Goal: Check status: Check status

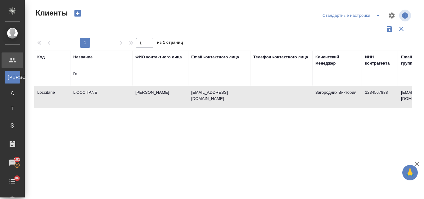
select select "RU"
drag, startPoint x: 78, startPoint y: 72, endPoint x: 70, endPoint y: 71, distance: 8.8
click at [70, 71] on tr "Код Название l'o ФИО контактного лица Email контактного лица Телефон контактног…" at bounding box center [269, 68] width 470 height 35
type input "п"
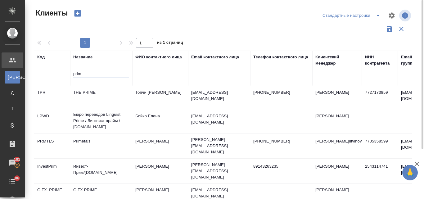
type input "prim"
drag, startPoint x: 91, startPoint y: 72, endPoint x: 72, endPoint y: 72, distance: 19.6
click at [72, 72] on th "Название prim" at bounding box center [101, 68] width 62 height 35
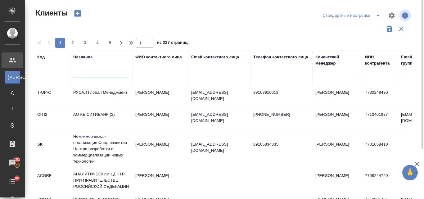
click at [194, 72] on input "text" at bounding box center [219, 74] width 56 height 8
paste input "@premier-pharma.ru"
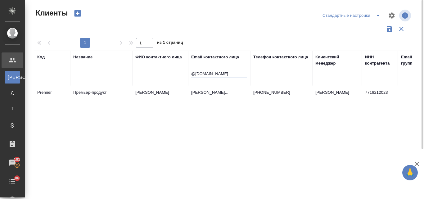
type input "@premier-pharma.ru"
click at [93, 100] on td "Премьер-продукт" at bounding box center [101, 97] width 62 height 22
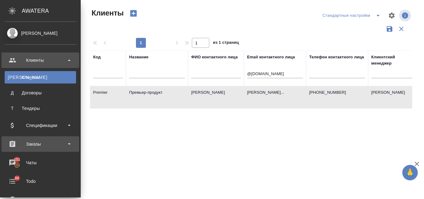
click at [42, 141] on div "Заказы" at bounding box center [40, 143] width 71 height 9
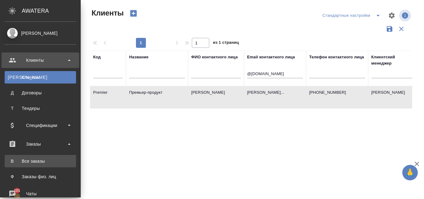
click at [39, 158] on div "Все заказы" at bounding box center [40, 161] width 65 height 6
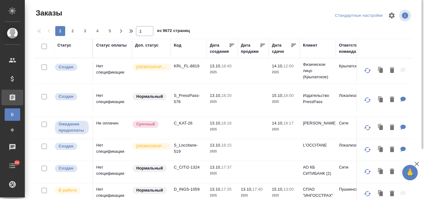
click at [178, 45] on div "Код" at bounding box center [177, 45] width 7 height 6
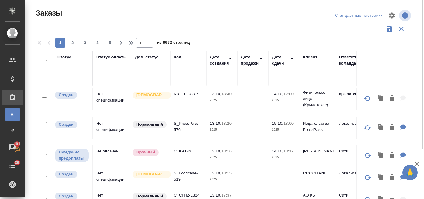
click at [180, 75] on input "text" at bounding box center [189, 74] width 30 height 8
paste input "S_PGNA-17"
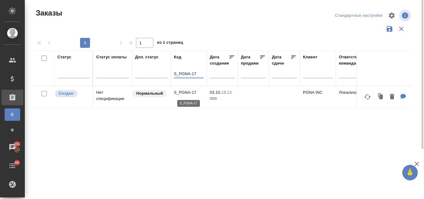
type input "S_PGNA-17"
click at [175, 95] on p "S_PGNA-17" at bounding box center [189, 92] width 30 height 6
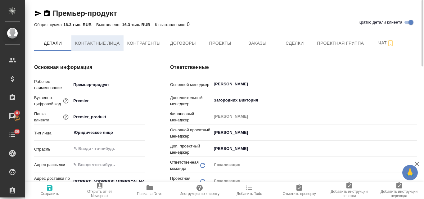
click at [104, 42] on span "Контактные лица" at bounding box center [97, 43] width 45 height 8
select select "RU"
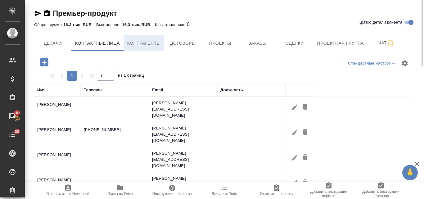
click at [147, 44] on span "Контрагенты" at bounding box center [144, 43] width 34 height 8
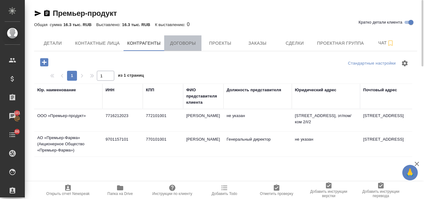
click at [188, 43] on span "Договоры" at bounding box center [183, 43] width 30 height 8
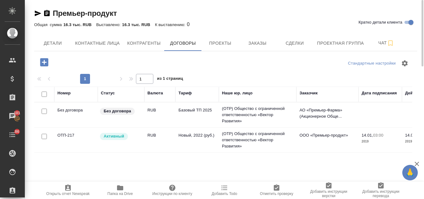
click at [134, 111] on span "Без договора" at bounding box center [117, 111] width 35 height 6
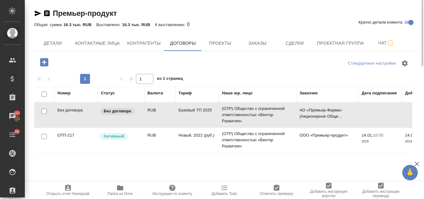
click at [134, 111] on span "Без договора" at bounding box center [117, 111] width 35 height 6
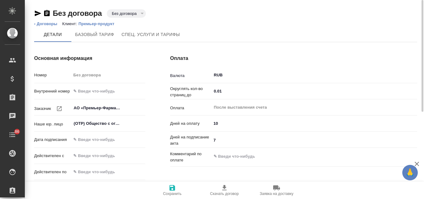
type input "Базовый ТП 2025"
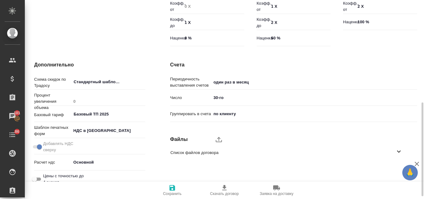
scroll to position [93, 0]
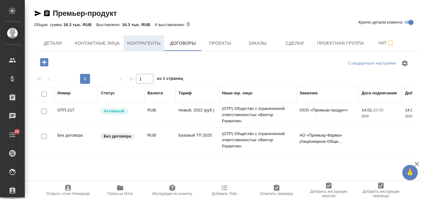
click at [143, 45] on span "Контрагенты" at bounding box center [144, 43] width 34 height 8
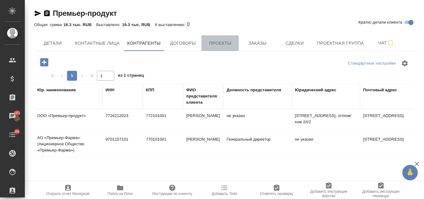
click at [229, 47] on span "Проекты" at bounding box center [220, 43] width 30 height 8
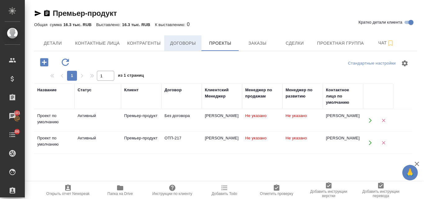
click at [189, 41] on span "Договоры" at bounding box center [183, 43] width 30 height 8
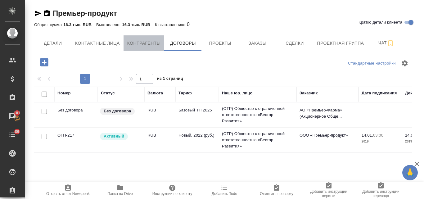
click at [143, 44] on span "Контрагенты" at bounding box center [144, 43] width 34 height 8
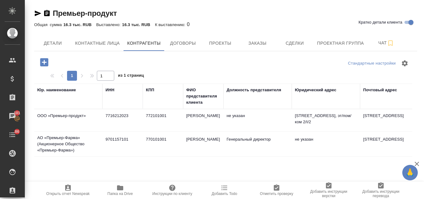
click at [73, 146] on td "АО «Премьер-Фарма» (Акционерное Общество «Премьер-Фарма»)" at bounding box center [68, 144] width 68 height 25
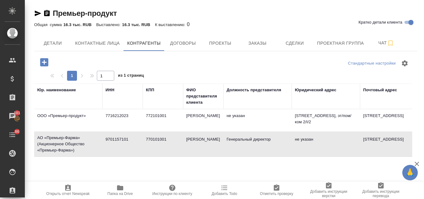
click at [73, 146] on td "АО «Премьер-Фарма» (Акционерное Общество «Премьер-Фарма»)" at bounding box center [68, 144] width 68 height 25
type textarea "АО «Премьер-Фарма» (Акционерное Общество «Премьер-Фарма»)"
type input "9701157101"
type input "770101001"
type input "Иванцев Сергей Анатольевич"
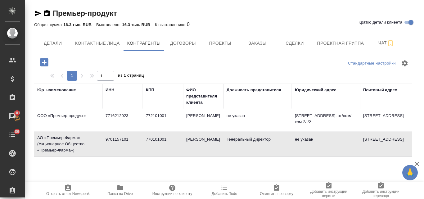
type input "Генеральный директор"
type textarea "111524, г. Москва, ул. Электродная, д. 9Б"
type textarea "105082 г. Москва, ул. Бакунинская, д.69, строение 1, э антр/п I/к 16/офис 210"
type input "buhgaltery@premier-pharma.ru"
type input "АО «АЛЬФА-БАНК»"
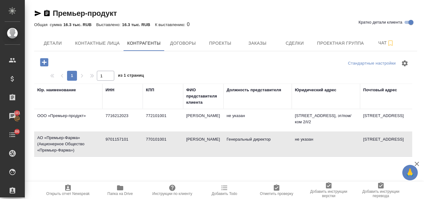
type input "40702810102370005379"
type input "044525593"
type input "30101810200000000593"
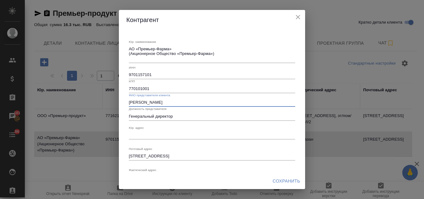
click at [186, 102] on input "Иванцев Сергей Анатольевич" at bounding box center [212, 102] width 166 height 9
type input "И"
paste input "Генеральный директор Гладких Ая Олеговна"
click at [175, 100] on input "Генеральный директор Гладких Ая Олеговна" at bounding box center [212, 102] width 166 height 9
type input "Гладких Ая Олеговна"
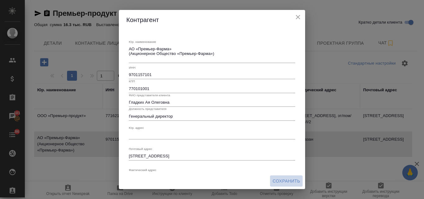
click at [278, 179] on span "Сохранить" at bounding box center [287, 181] width 28 height 8
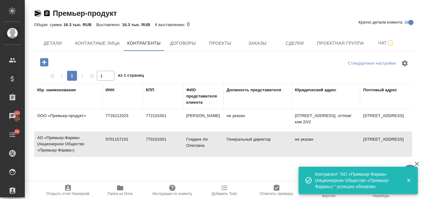
click at [37, 12] on icon "button" at bounding box center [38, 14] width 7 height 6
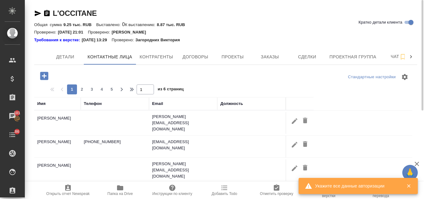
select select "RU"
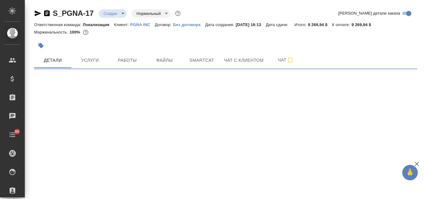
select select "RU"
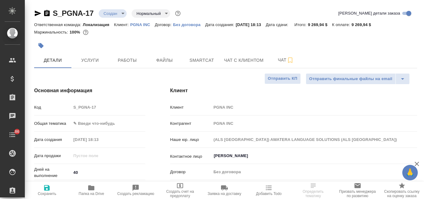
type textarea "x"
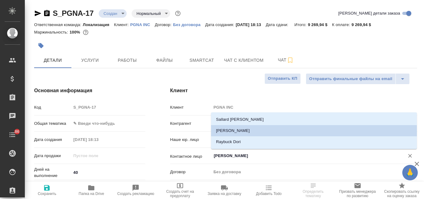
drag, startPoint x: 240, startPoint y: 155, endPoint x: 212, endPoint y: 152, distance: 28.1
click at [212, 152] on div "[PERSON_NAME] ​" at bounding box center [314, 155] width 206 height 11
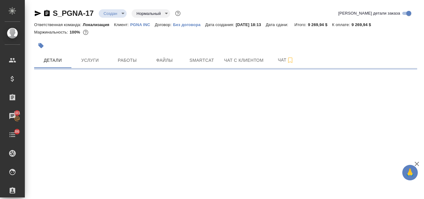
select select "RU"
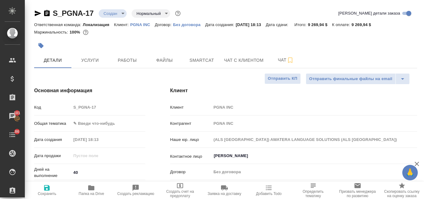
type textarea "x"
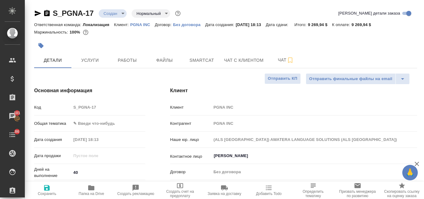
type textarea "x"
click at [220, 156] on input "[PERSON_NAME]" at bounding box center [303, 155] width 181 height 7
type textarea "x"
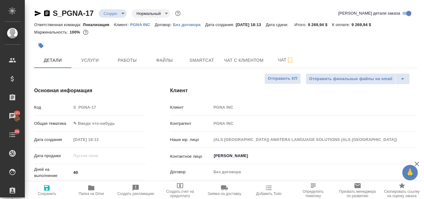
type textarea "x"
drag, startPoint x: 53, startPoint y: 7, endPoint x: 96, endPoint y: 11, distance: 43.0
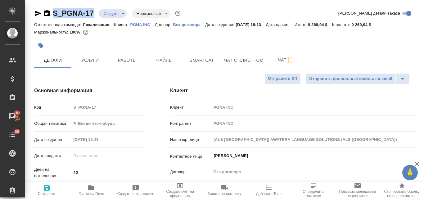
copy link "S_PGNA-17"
type textarea "x"
